Goal: Transaction & Acquisition: Download file/media

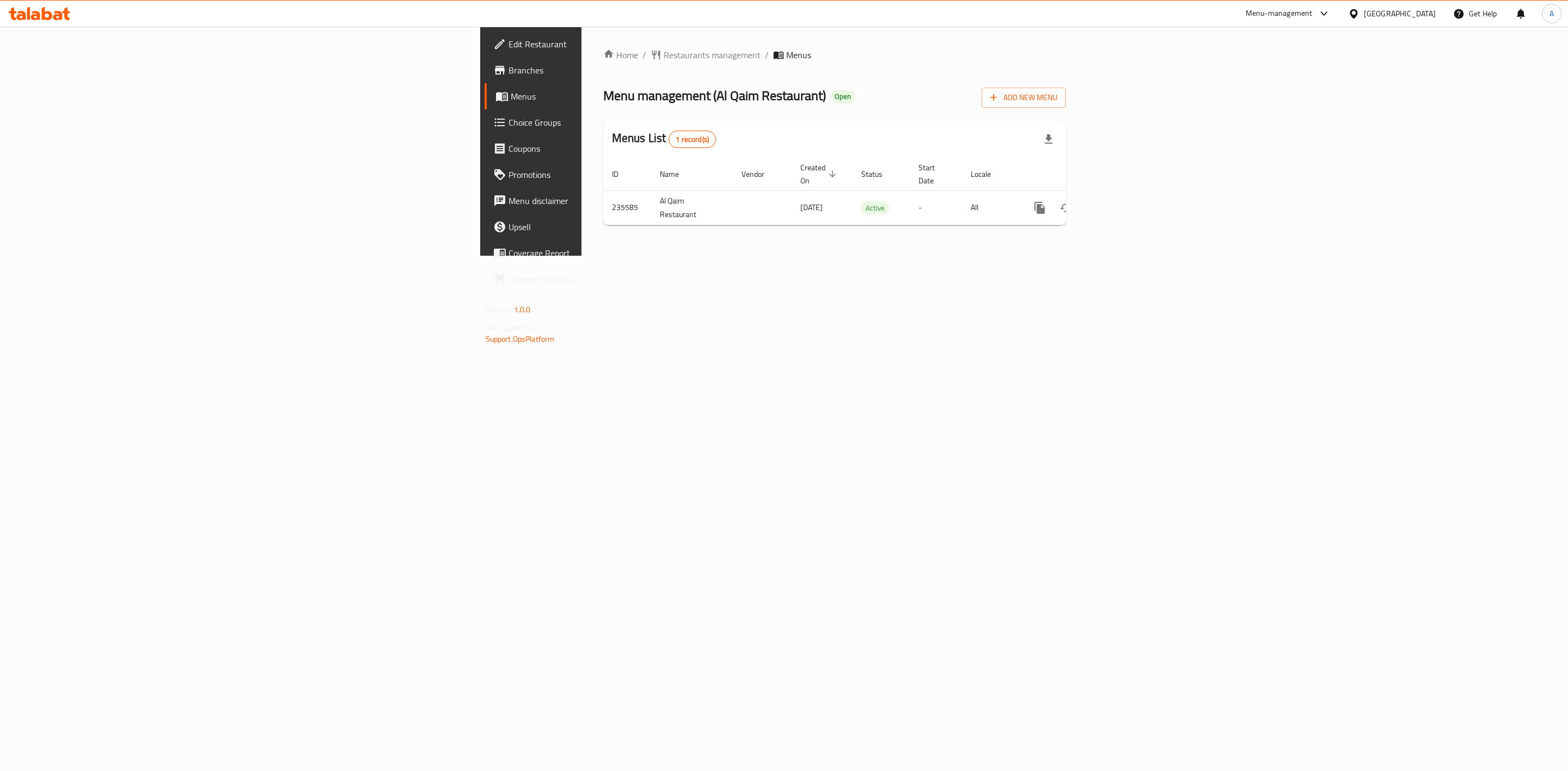
click at [928, 256] on div "Home / Restaurants management / Menus Menu management ( Al Qaim Restaurant ) Op…" at bounding box center [835, 141] width 507 height 229
click at [651, 190] on td "Al Qaim Restaurant" at bounding box center [692, 208] width 82 height 34
copy td "Al Qaim Restaurant"
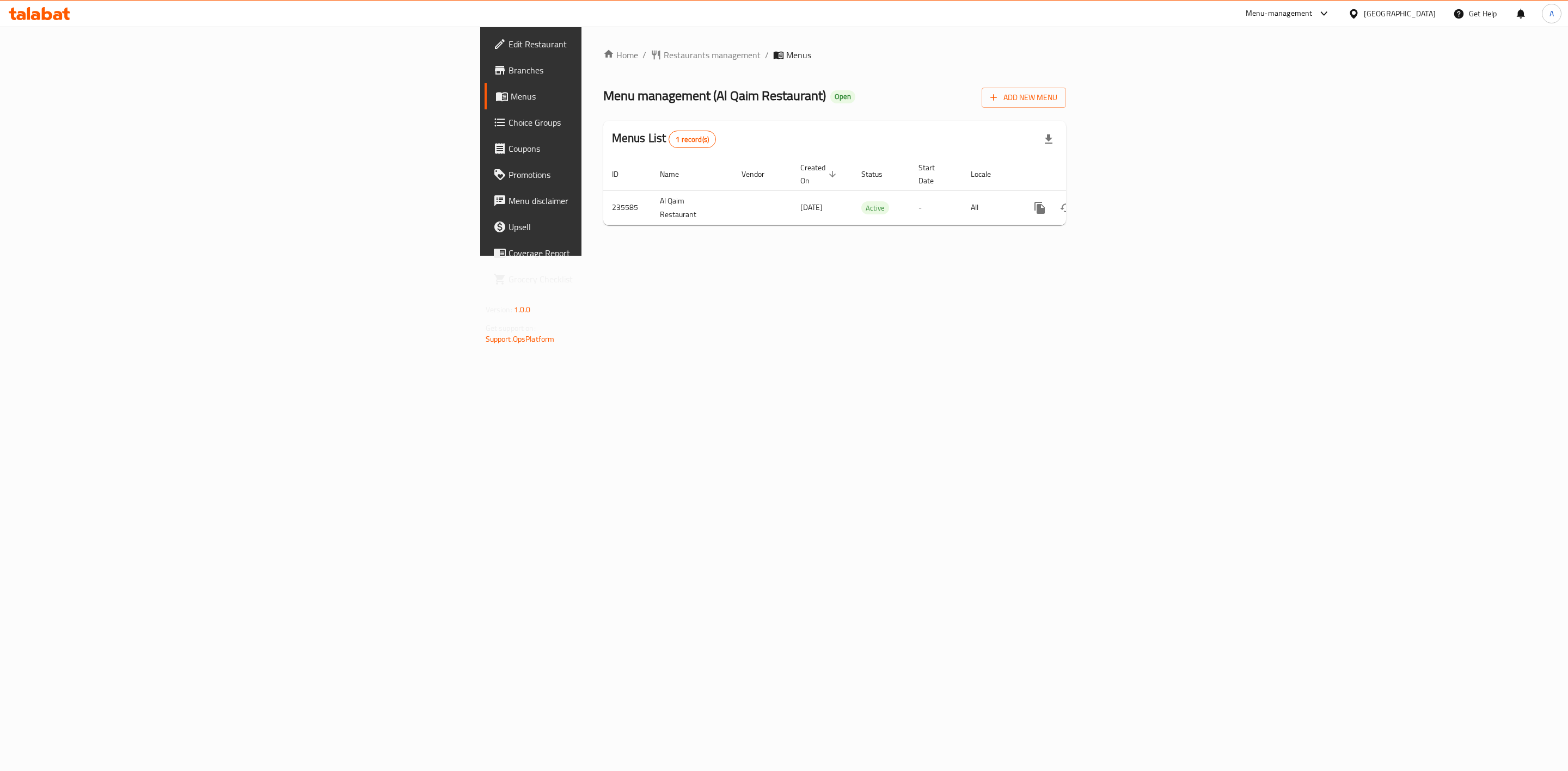
click at [838, 256] on div "Home / Restaurants management / Menus Menu management ( Al Qaim Restaurant ) Op…" at bounding box center [835, 141] width 507 height 229
click at [603, 190] on td "235585" at bounding box center [627, 208] width 48 height 34
copy td "235585"
click at [922, 256] on div "Home / Restaurants management / Menus Menu management ( Al Qaim Restaurant ) Op…" at bounding box center [835, 141] width 507 height 229
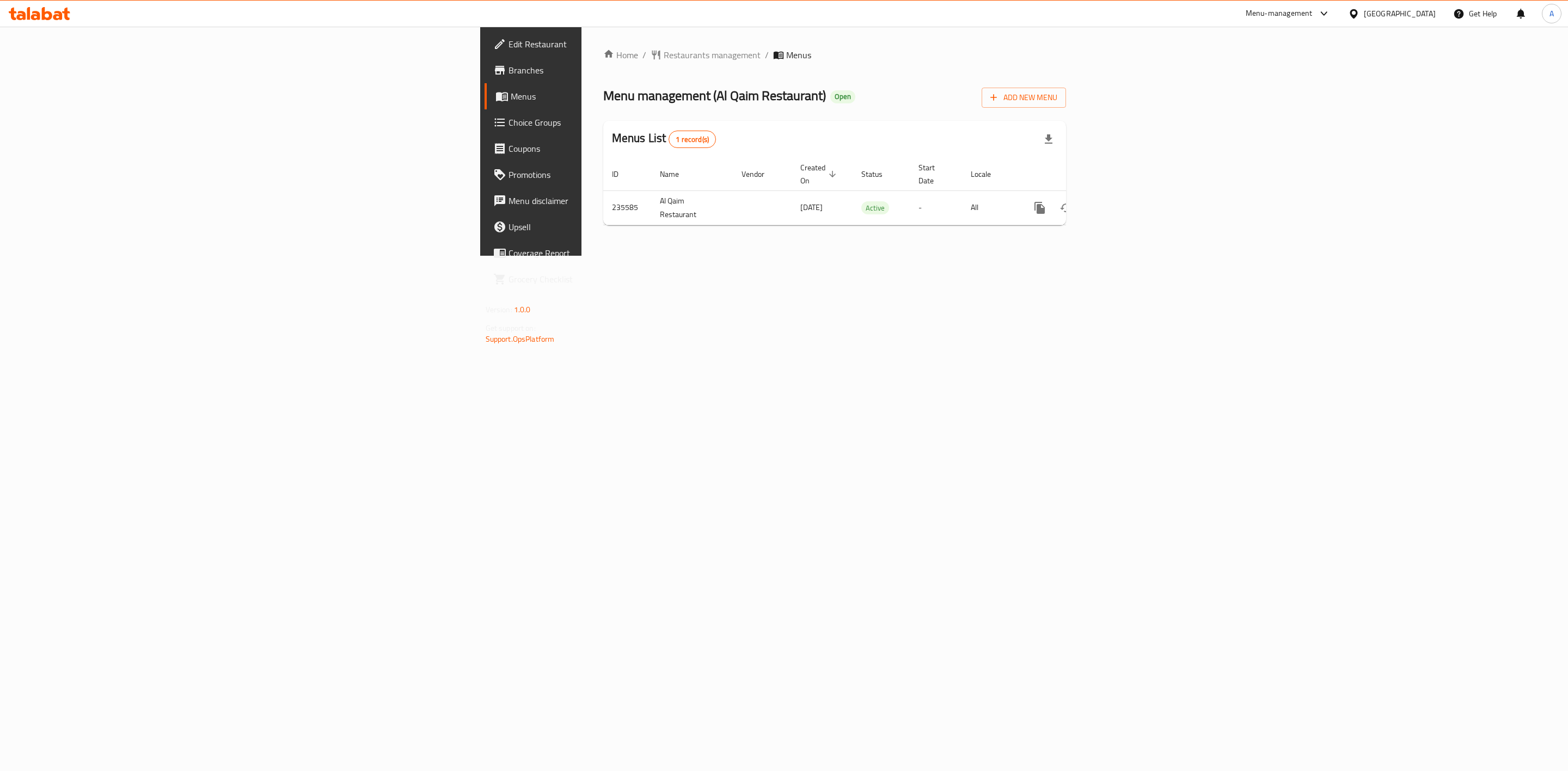
click at [1087, 256] on div "Home / Restaurants management / Menus Menu management ( Al Qaim Restaurant ) Op…" at bounding box center [835, 141] width 507 height 229
click at [1125, 201] on icon "enhanced table" at bounding box center [1118, 208] width 13 height 13
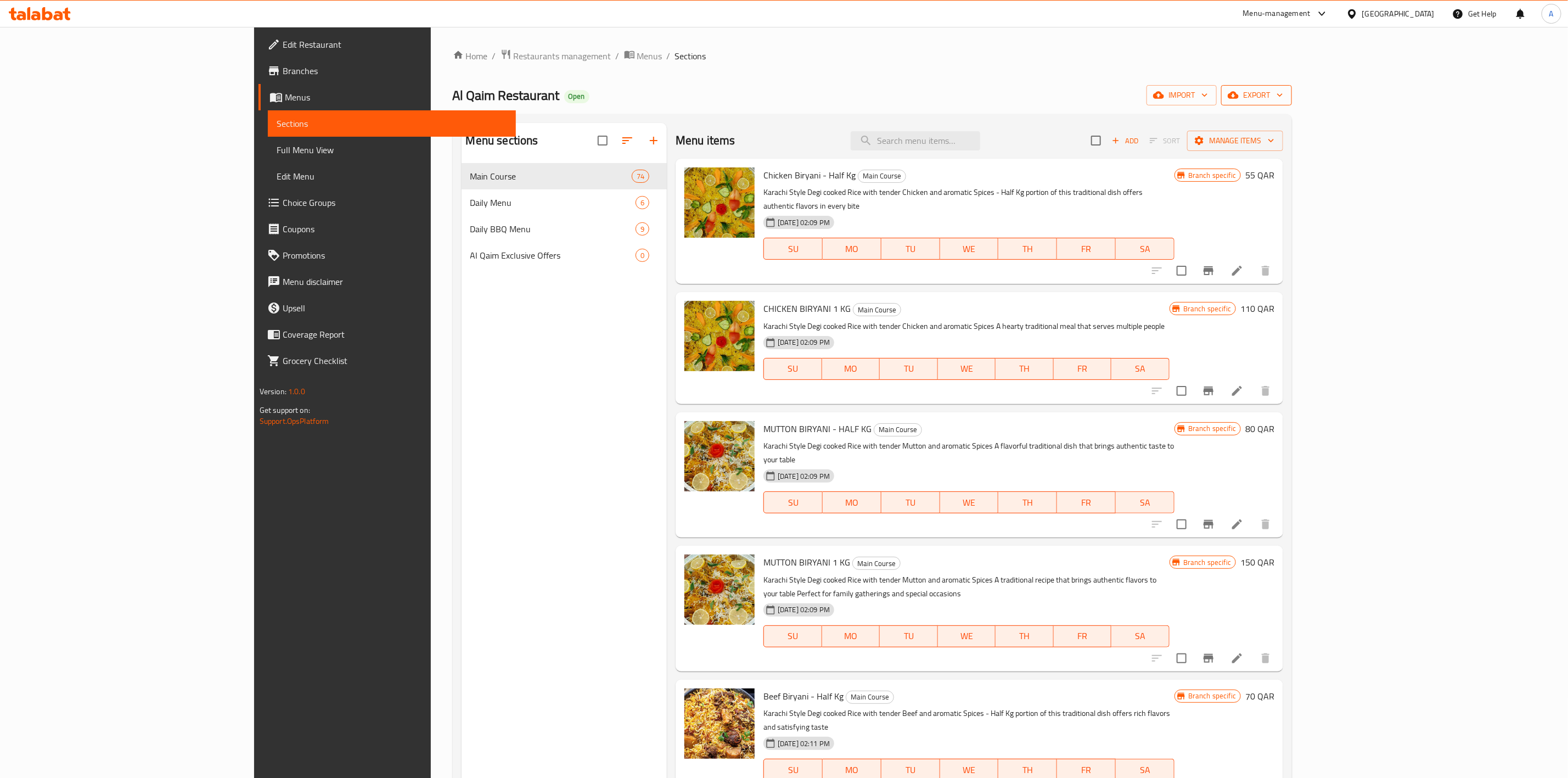
click at [1283, 89] on span "export" at bounding box center [1256, 95] width 53 height 14
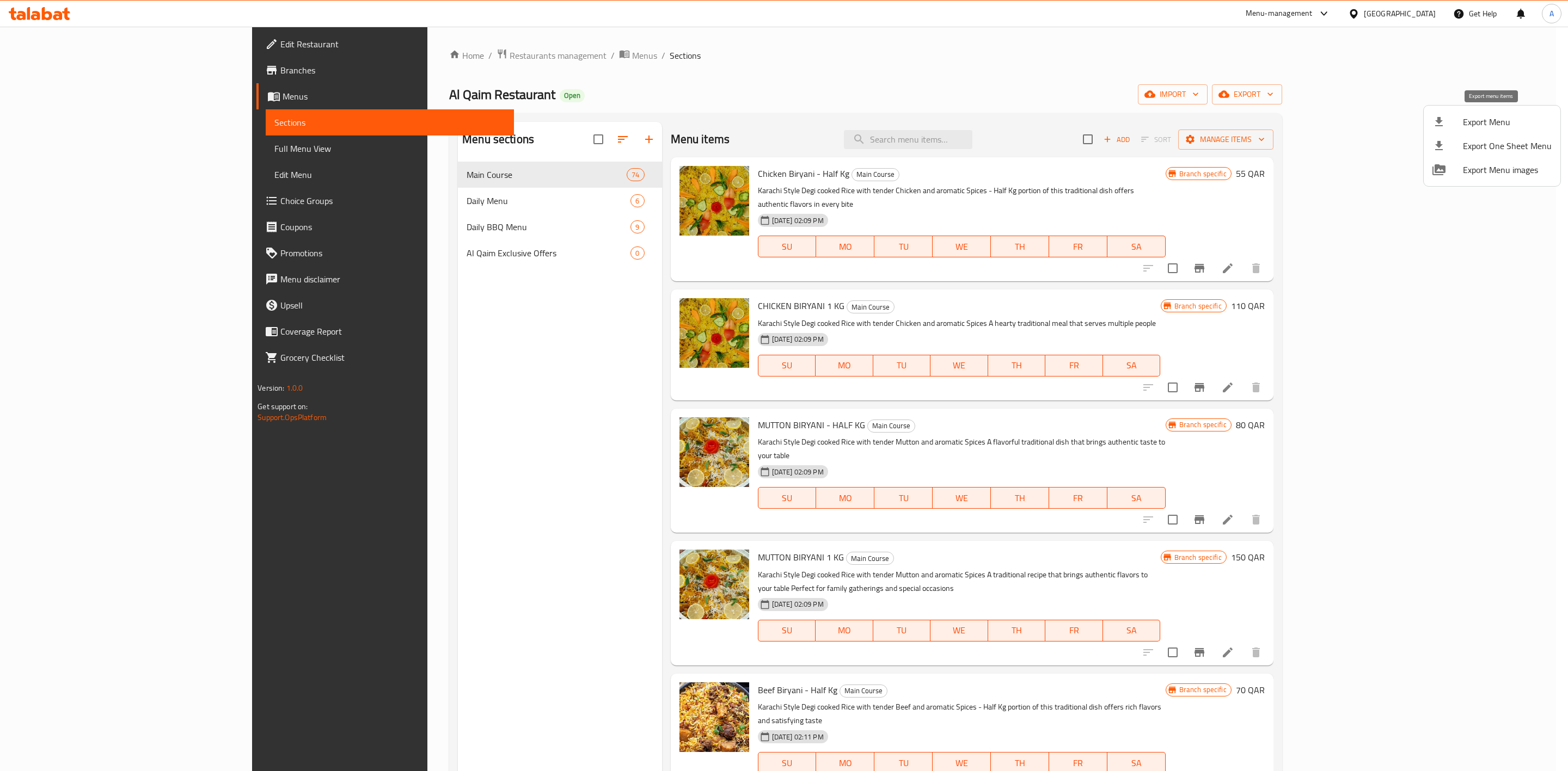
click at [1446, 122] on icon at bounding box center [1438, 122] width 13 height 13
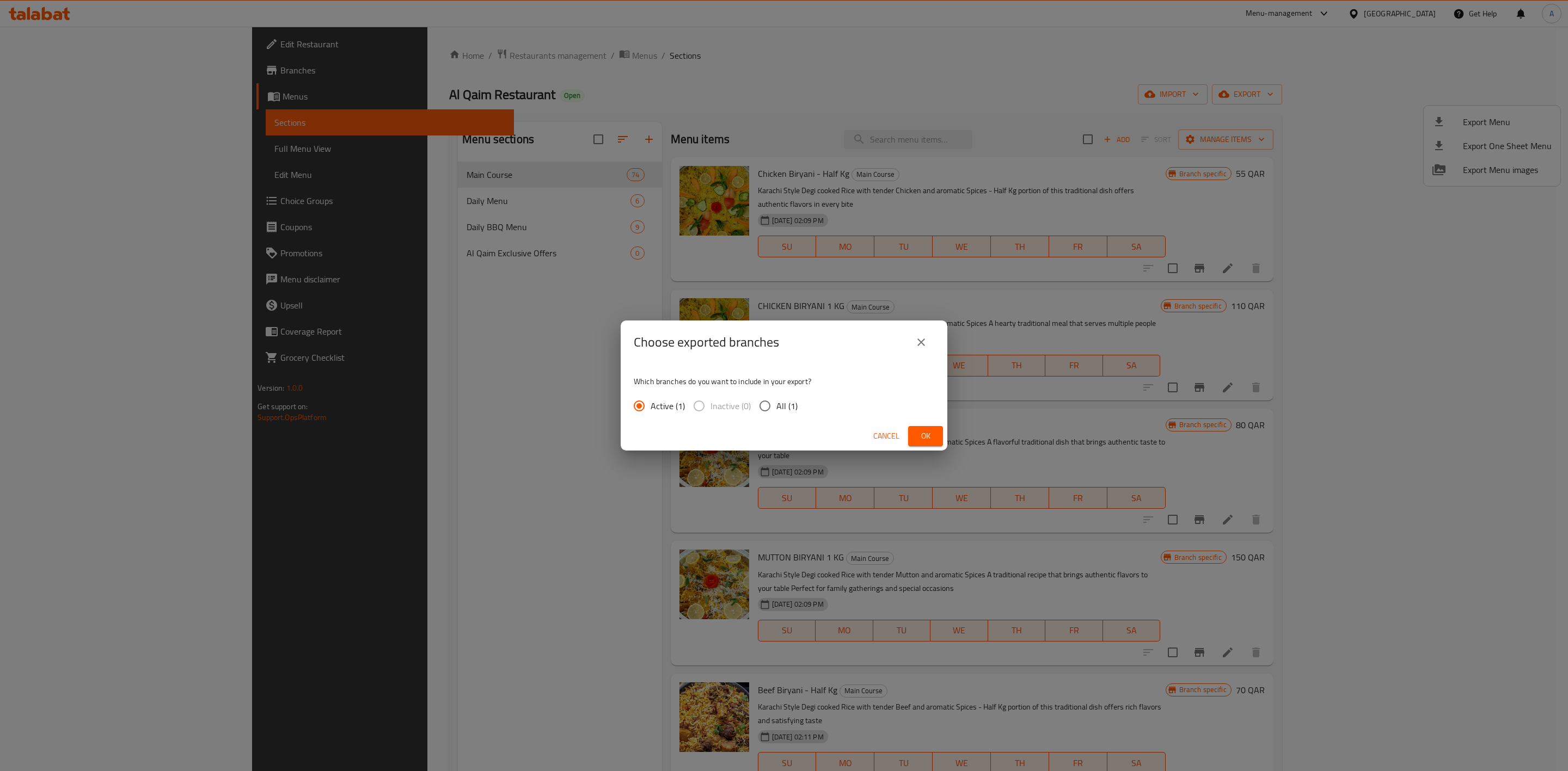
click at [766, 405] on input "All (1)" at bounding box center [765, 406] width 23 height 23
radio input "true"
click at [936, 441] on button "Ok" at bounding box center [925, 436] width 35 height 20
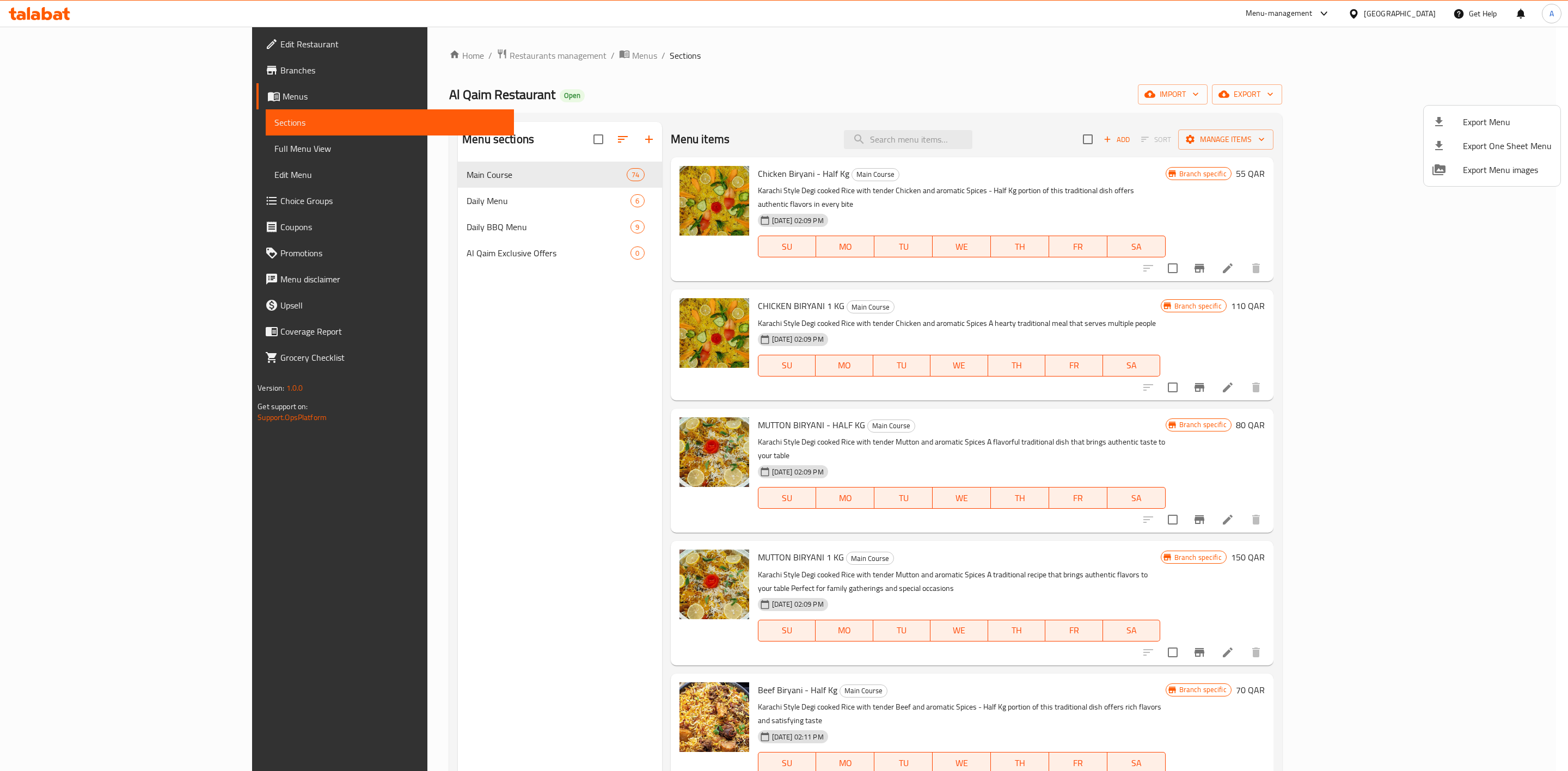
click at [144, 74] on div at bounding box center [784, 385] width 1568 height 771
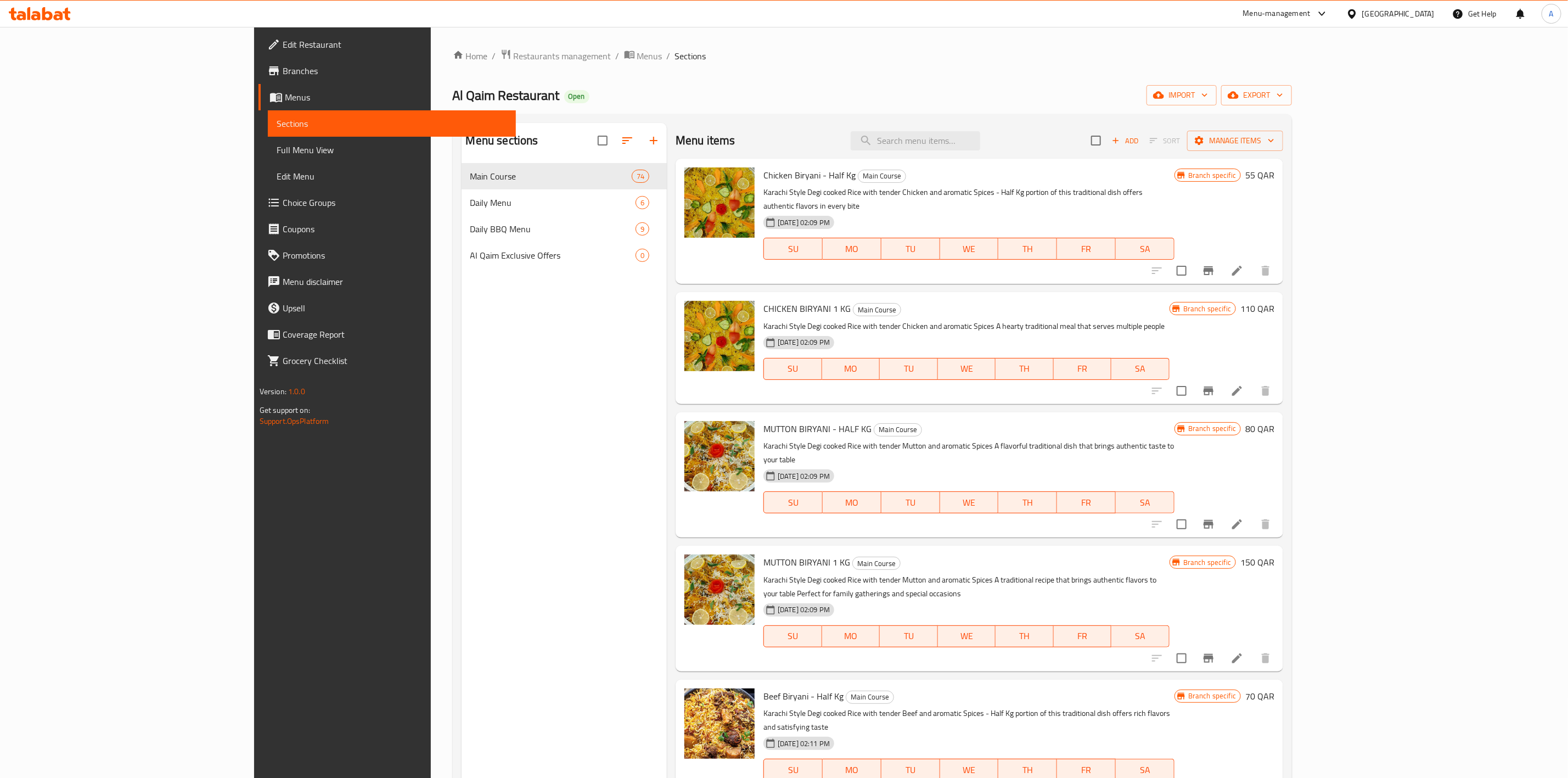
click at [258, 63] on link "Branches" at bounding box center [387, 71] width 257 height 26
